Goal: Book appointment/travel/reservation

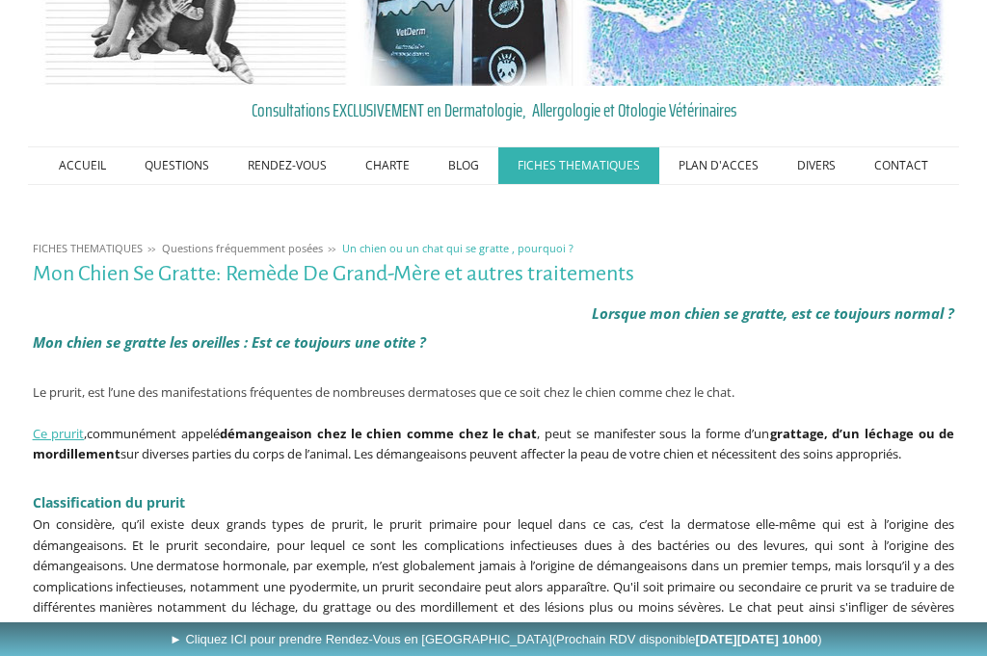
scroll to position [130, 0]
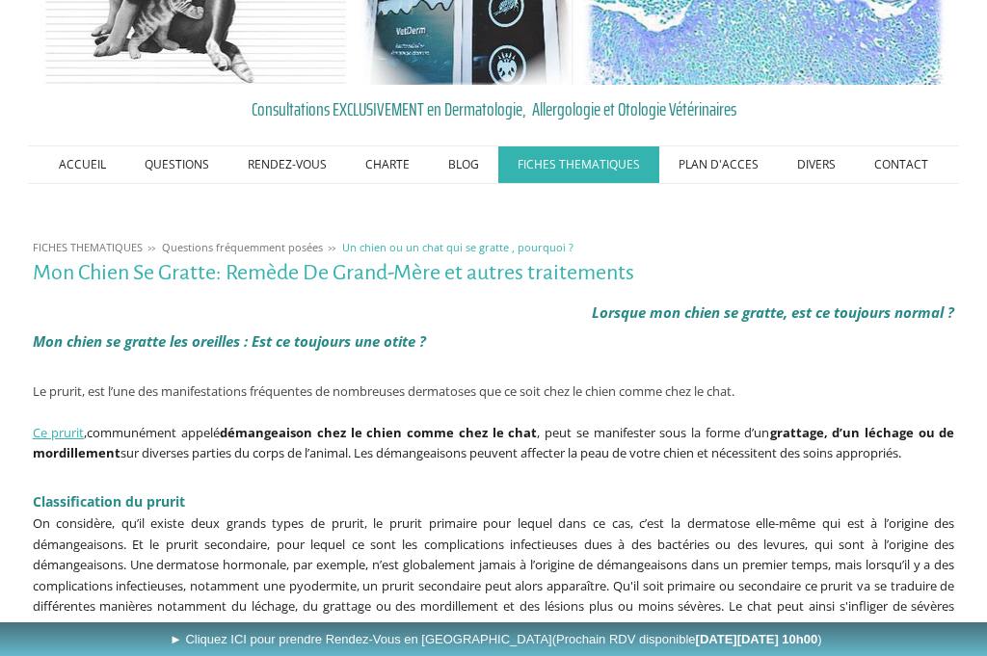
click at [650, 656] on link "► Cliquez ICI pour prendre Rendez-Vous en Ligne (Prochain RDV disponible [DATE]…" at bounding box center [498, 640] width 997 height 34
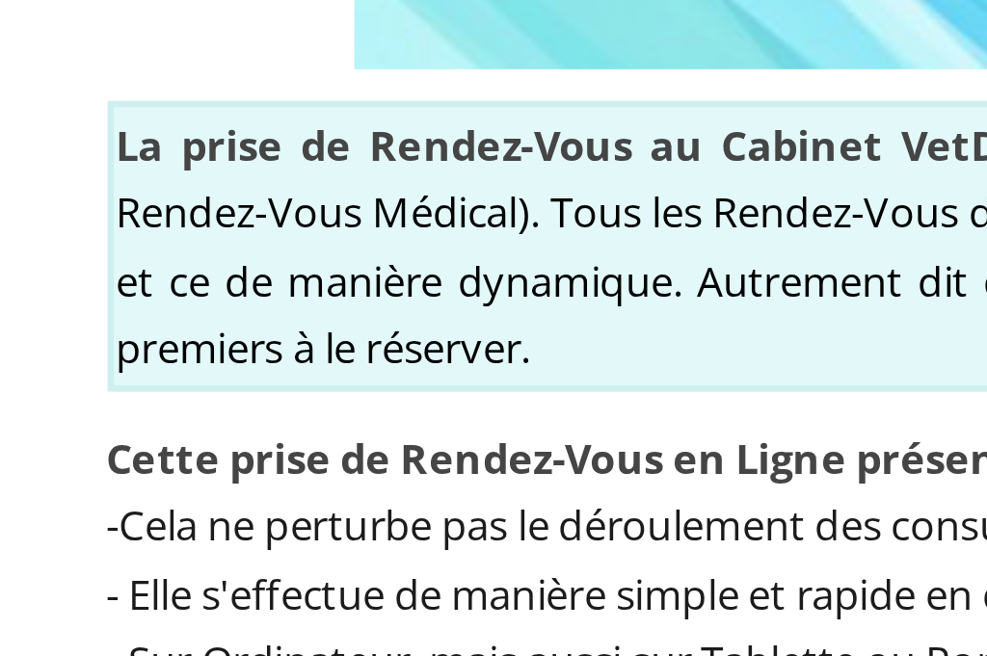
scroll to position [621, 189]
click at [256, 632] on span "► Cliquez ICI pour prendre Rendez-Vous en Ligne (Prochain RDV disponible [DATE]…" at bounding box center [496, 639] width 653 height 14
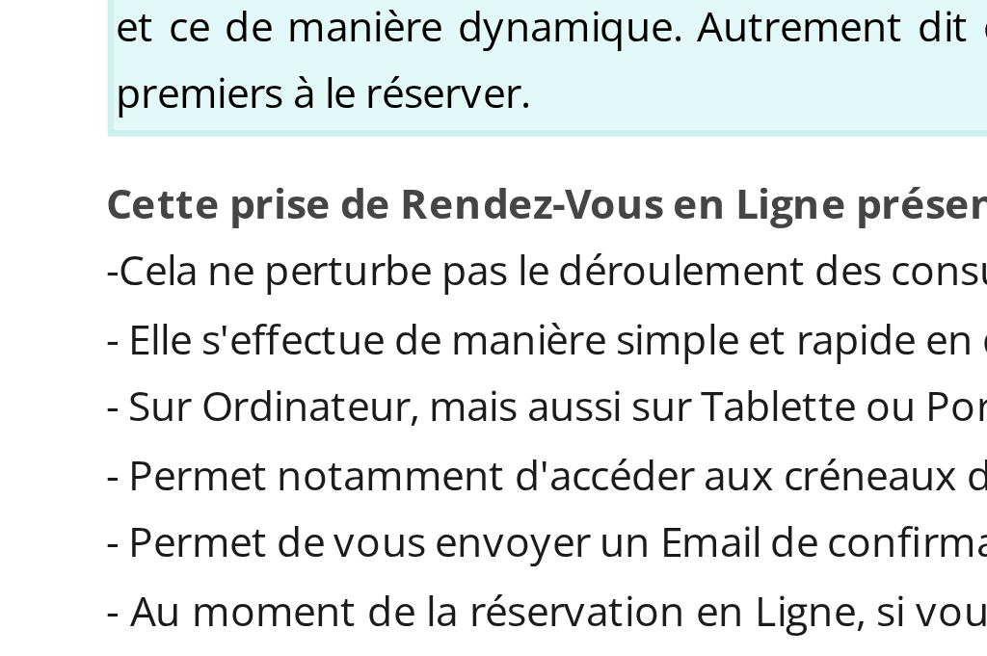
scroll to position [699, 189]
